Goal: Task Accomplishment & Management: Use online tool/utility

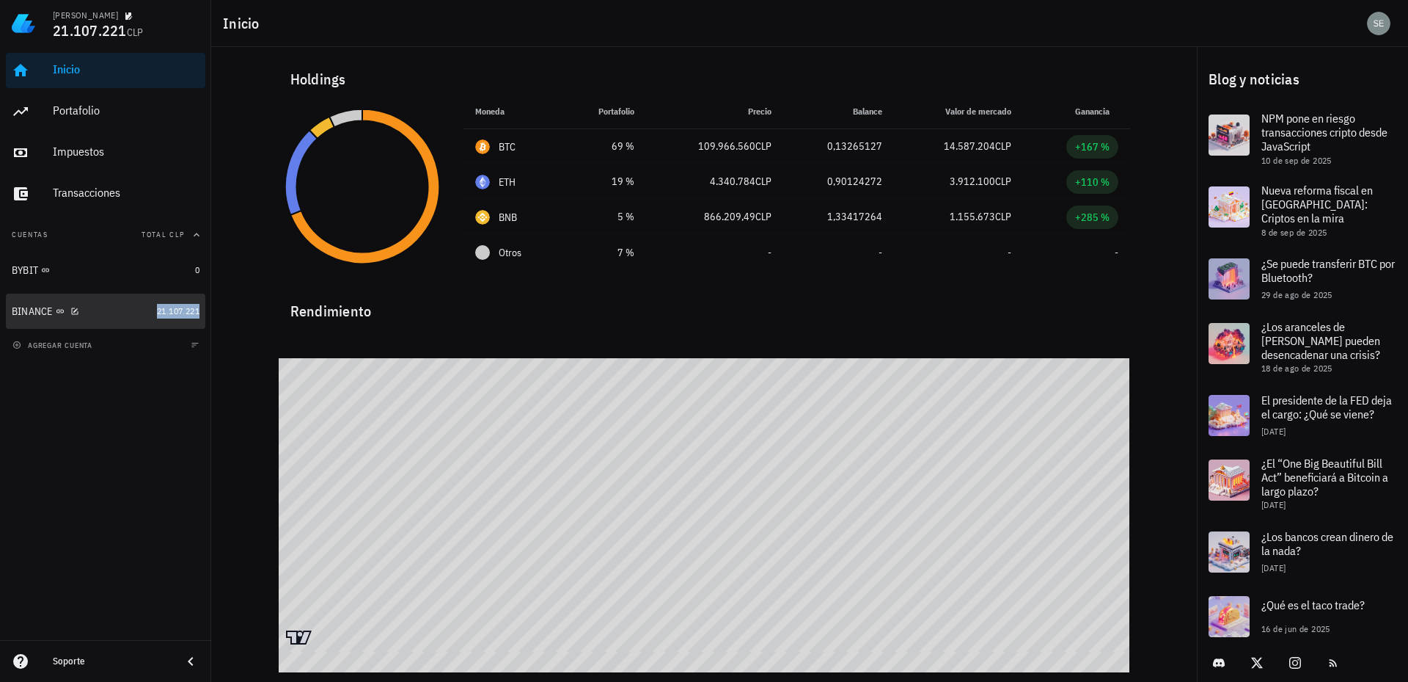
click at [168, 310] on span "21.107.221" at bounding box center [178, 310] width 43 height 11
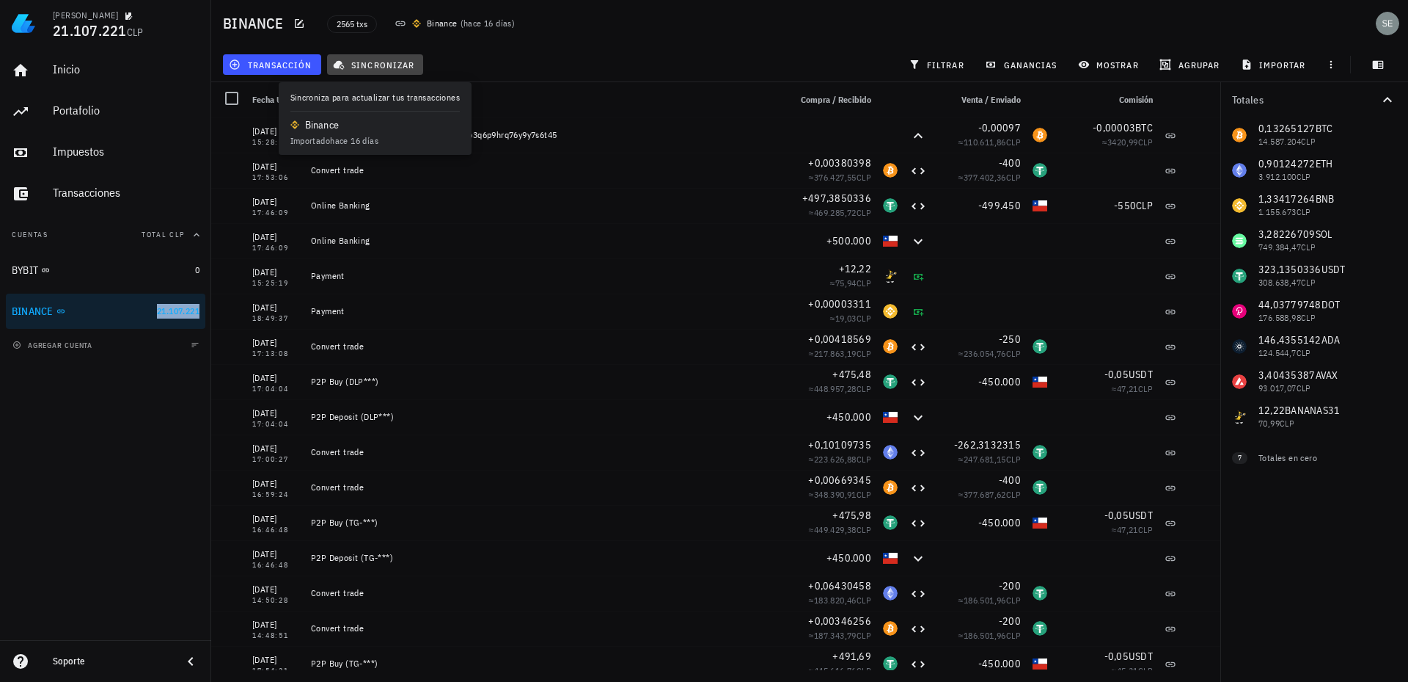
click at [383, 60] on span "sincronizar" at bounding box center [375, 65] width 78 height 12
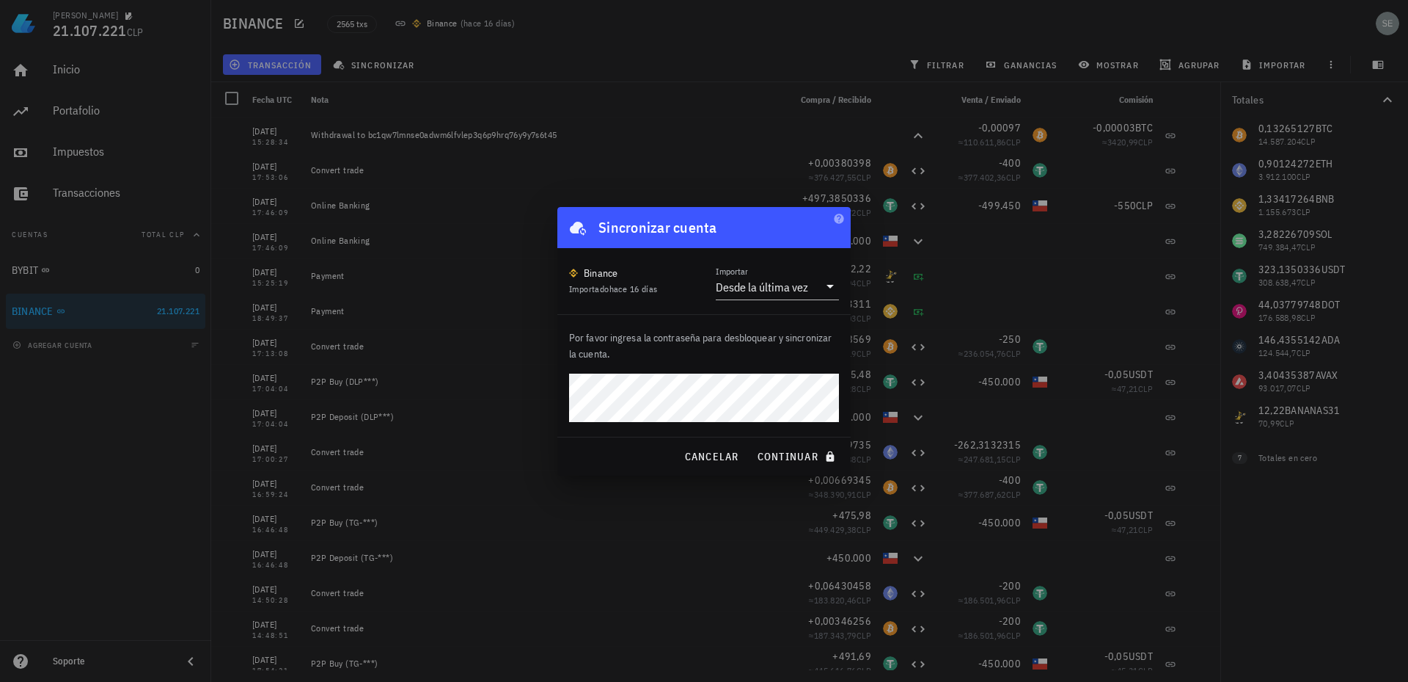
click at [544, 403] on div "Sergio 21.107.221 CLP Inicio Portafolio Impuestos Transacciones Cuentas Total C…" at bounding box center [704, 341] width 1408 height 682
click at [521, 399] on div "Sergio 21.107.221 CLP Inicio Portafolio Impuestos Transacciones Cuentas Total C…" at bounding box center [704, 341] width 1408 height 682
click at [751, 443] on button "continuar" at bounding box center [798, 456] width 94 height 26
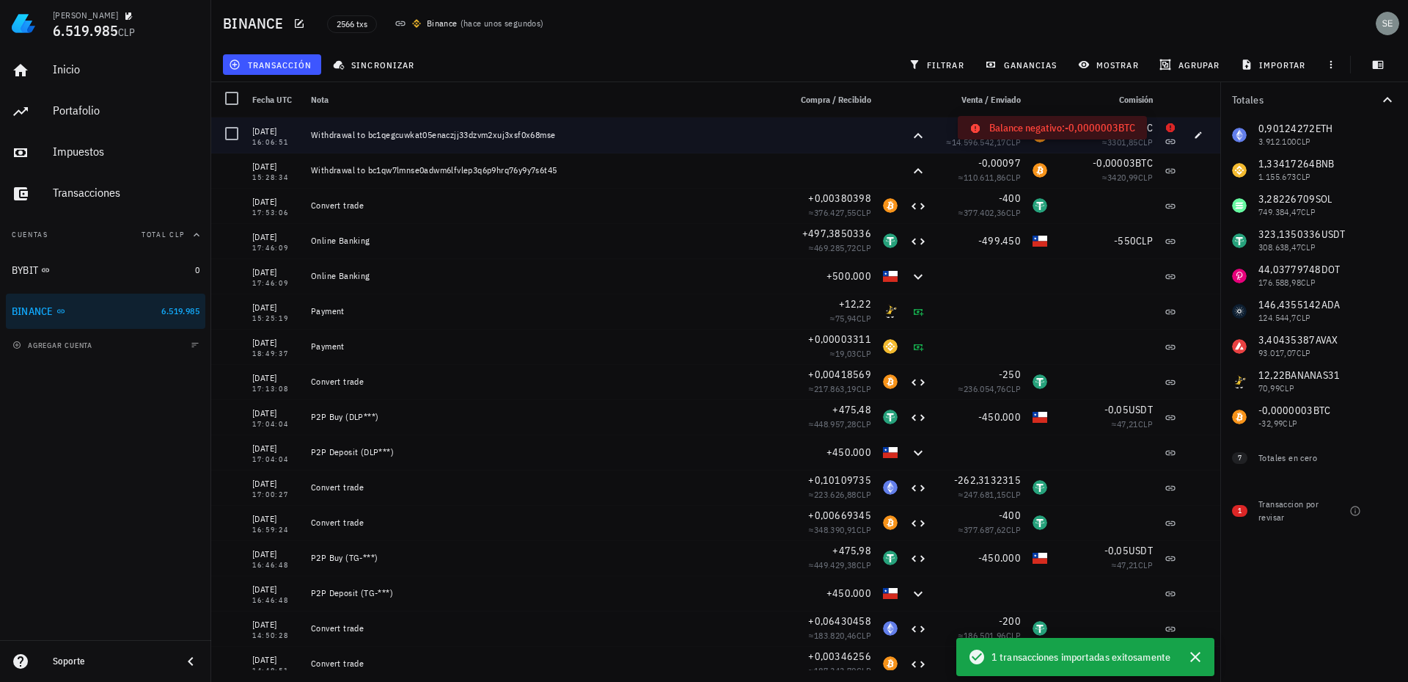
click at [1166, 128] on icon at bounding box center [1170, 127] width 9 height 9
click at [1194, 134] on icon "button" at bounding box center [1198, 135] width 9 height 9
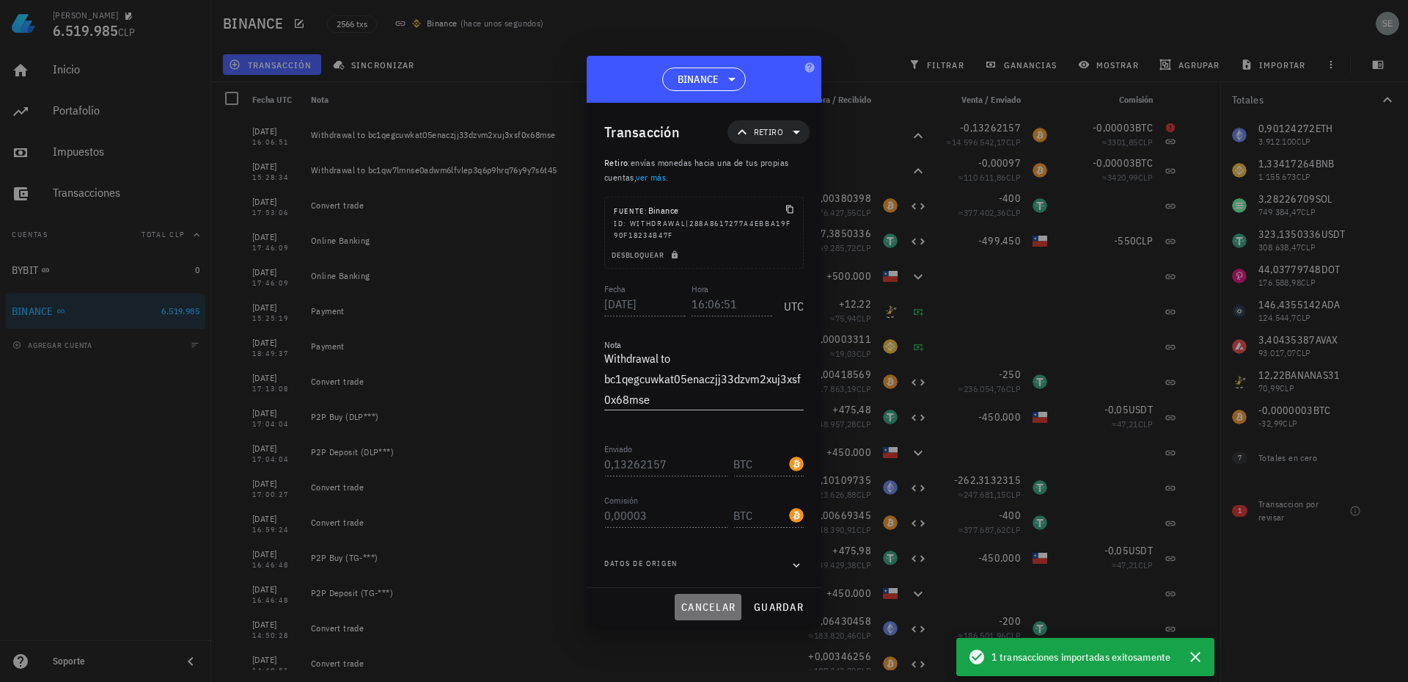
drag, startPoint x: 704, startPoint y: 604, endPoint x: 712, endPoint y: 608, distance: 8.9
click at [705, 606] on span "cancelar" at bounding box center [708, 606] width 55 height 13
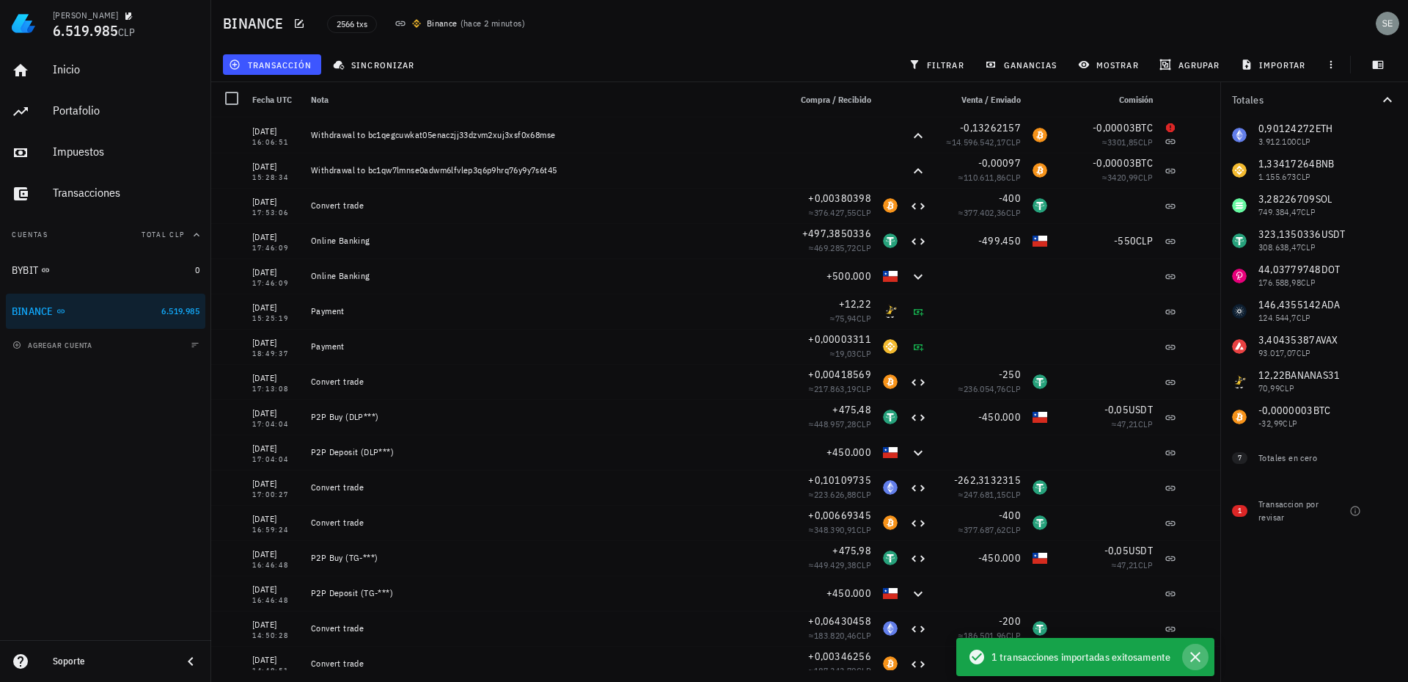
click at [1198, 657] on icon "button" at bounding box center [1196, 657] width 18 height 18
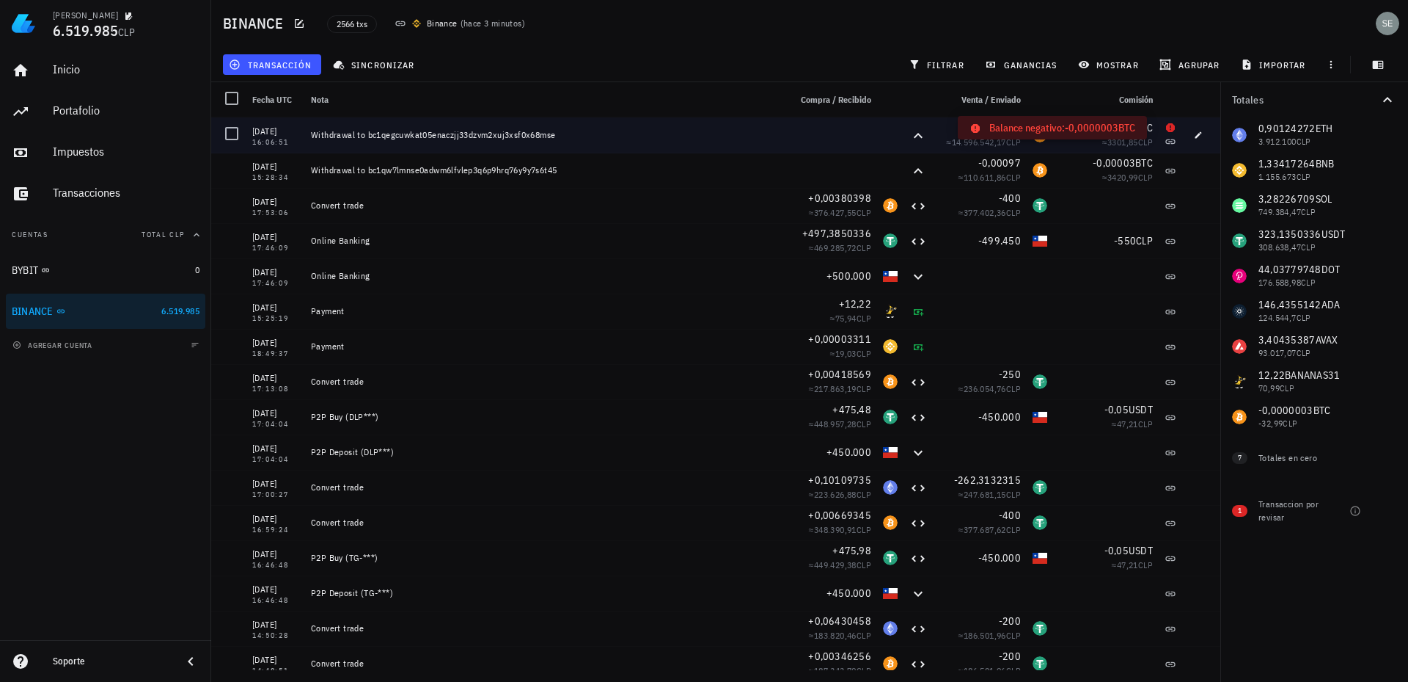
click at [1166, 126] on icon at bounding box center [1170, 127] width 9 height 9
